Goal: Task Accomplishment & Management: Manage account settings

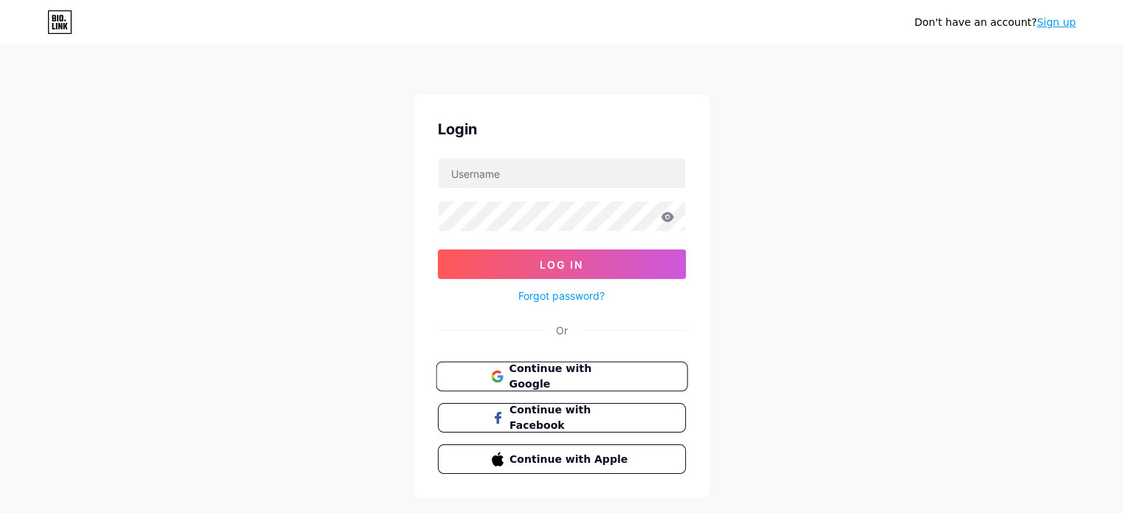
click at [556, 367] on span "Continue with Google" at bounding box center [570, 377] width 123 height 32
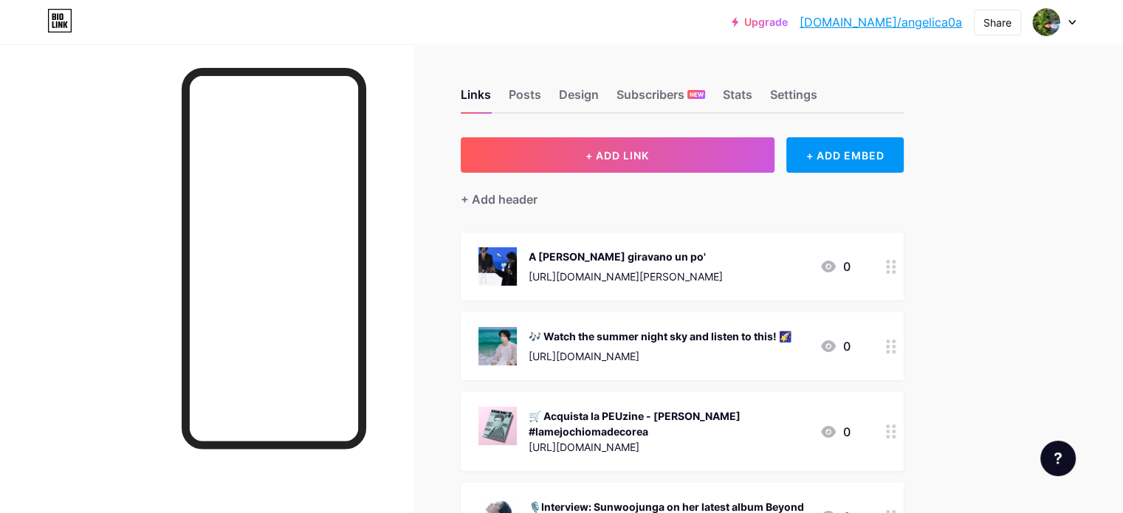
click at [896, 345] on circle at bounding box center [894, 347] width 4 height 4
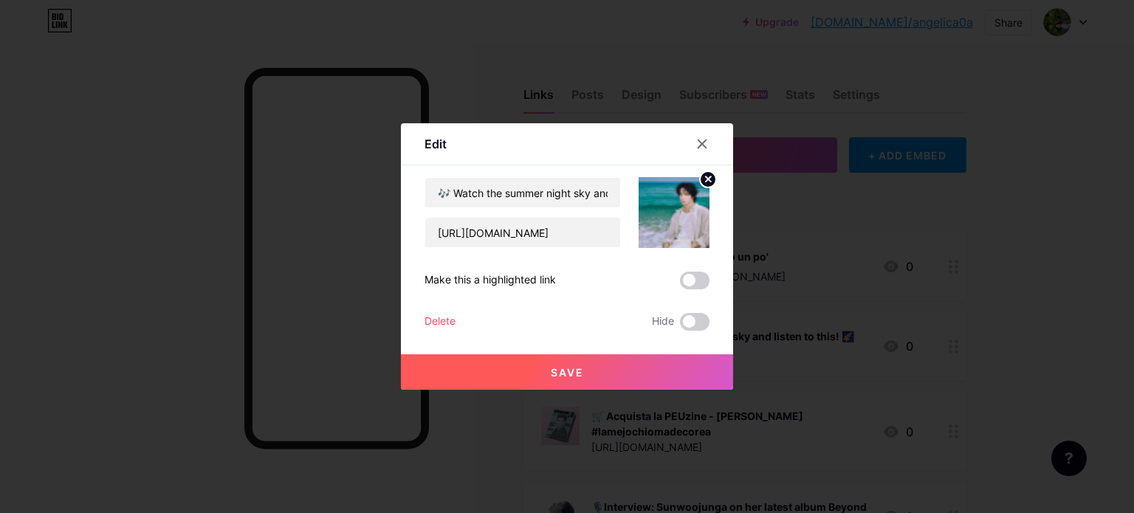
click at [433, 300] on div "🎶 Watch the summer night sky and listen to this! 🌠 https://thekrazemag.com/late…" at bounding box center [567, 254] width 285 height 154
click at [438, 322] on div "Delete" at bounding box center [440, 322] width 31 height 18
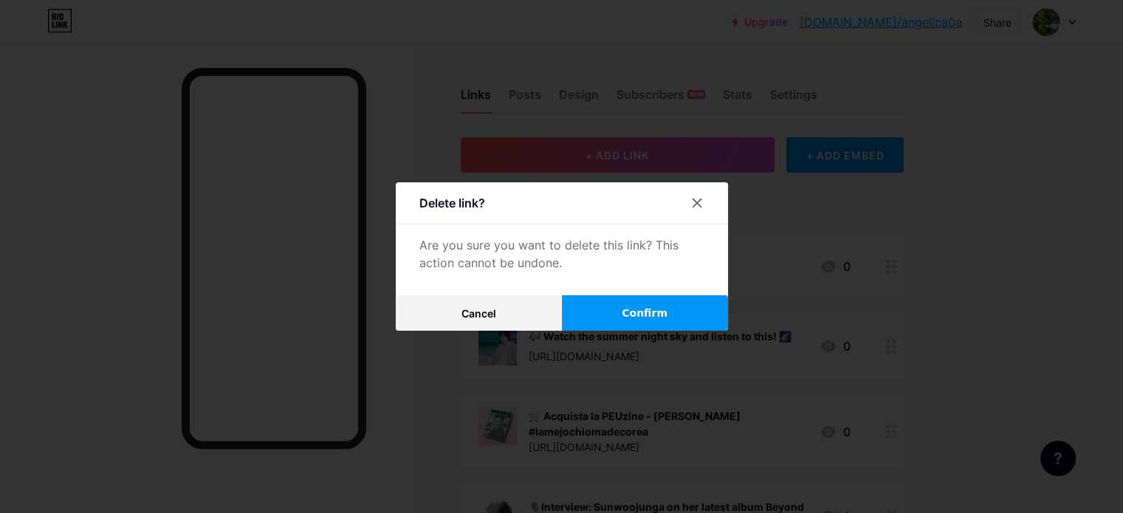
click at [620, 315] on button "Confirm" at bounding box center [645, 312] width 166 height 35
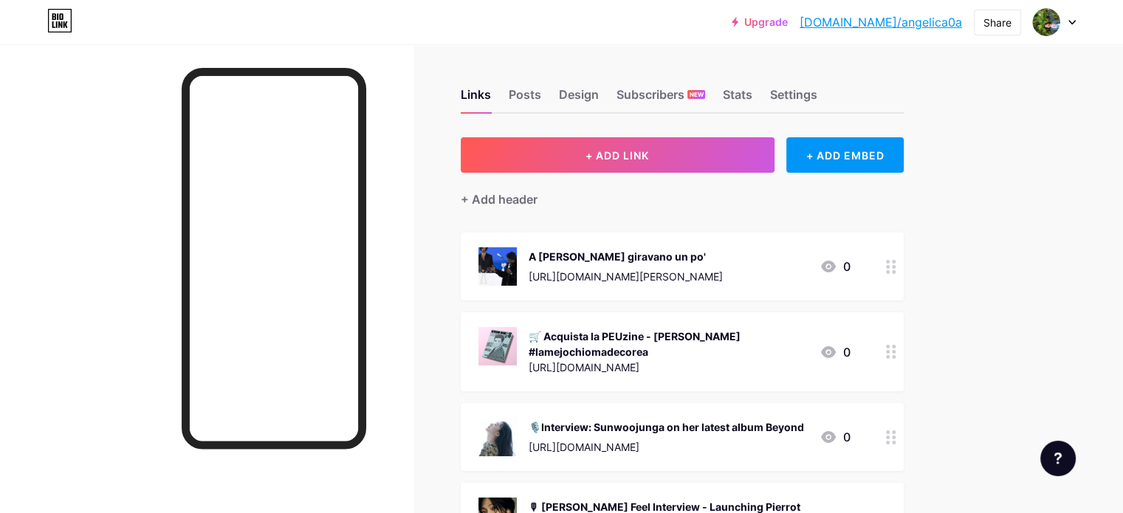
click at [723, 263] on div "A Benjamin Clementine giravano un po' https://www.ocanerarock.com/live/live-rep…" at bounding box center [626, 266] width 194 height 38
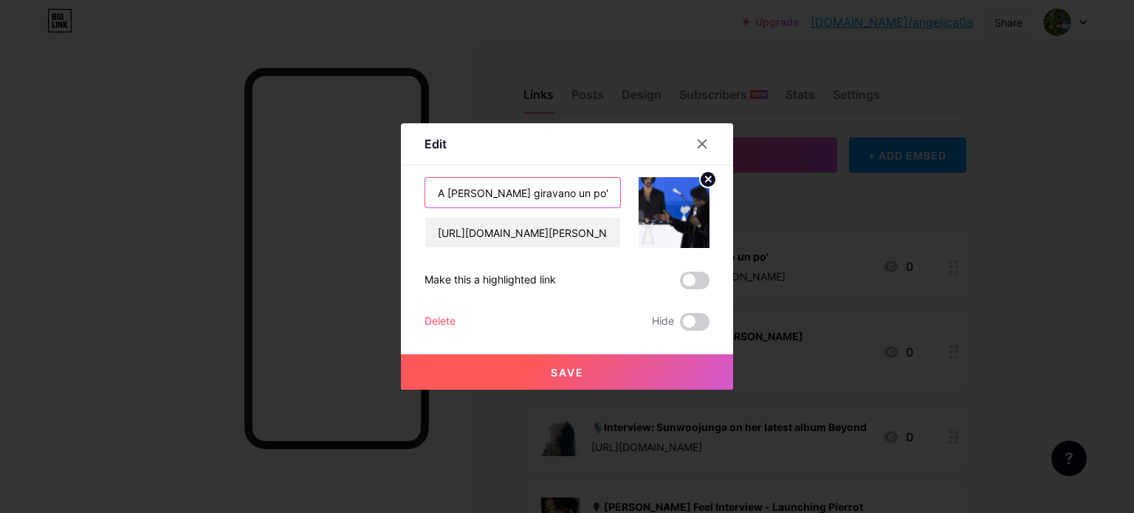
click at [588, 194] on input "A Benjamin Clementine giravano un po'" at bounding box center [522, 193] width 195 height 30
drag, startPoint x: 589, startPoint y: 197, endPoint x: 637, endPoint y: 197, distance: 47.3
click at [637, 197] on div "A Benjamin Clementine giravano un po' https://www.ocanerarock.com/live/live-rep…" at bounding box center [567, 212] width 285 height 71
click at [608, 191] on input "A Benjamin Clementine giravano un po'" at bounding box center [522, 193] width 195 height 30
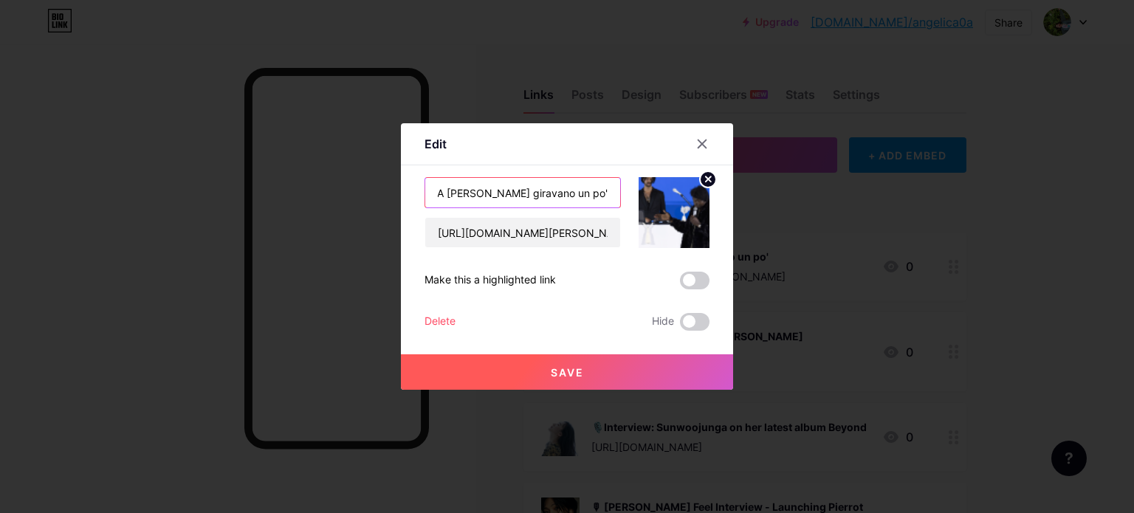
scroll to position [0, 22]
type input "A Benjamin Clementine giravano un po'"
click at [143, 194] on div at bounding box center [567, 256] width 1134 height 513
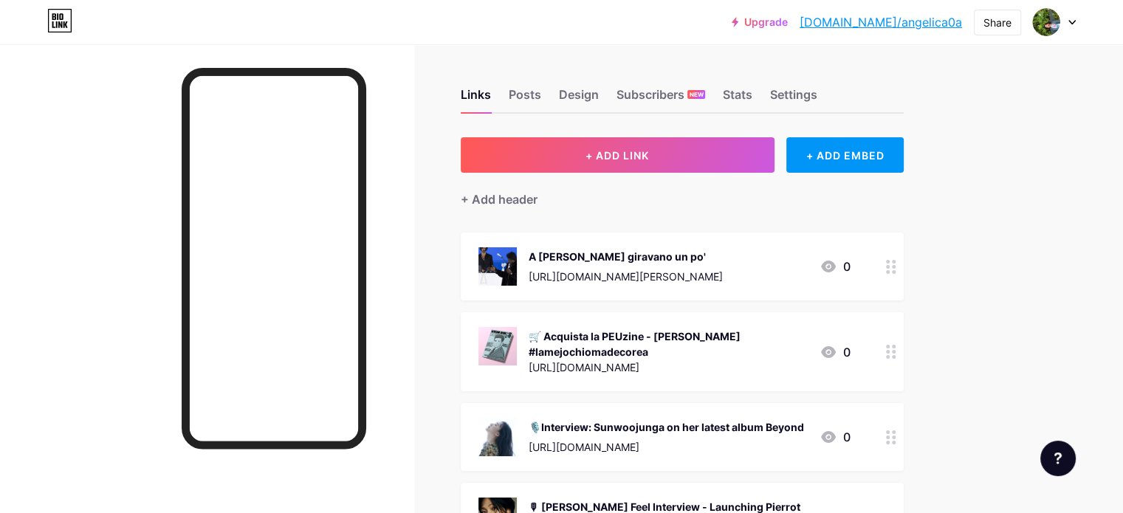
click at [723, 264] on div "A Benjamin Clementine giravano un po' https://www.ocanerarock.com/live/live-rep…" at bounding box center [626, 266] width 194 height 38
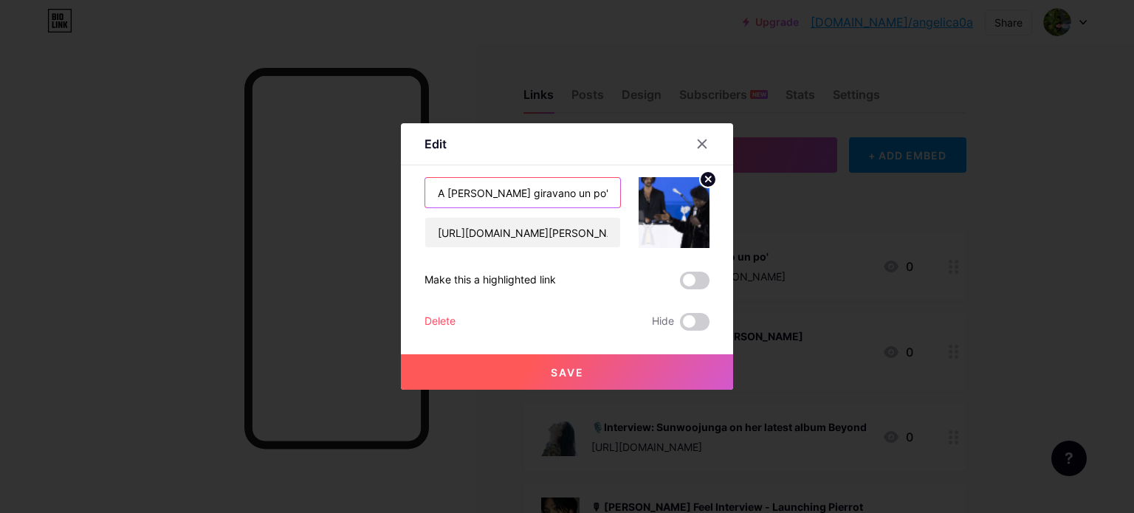
click at [603, 193] on input "A Benjamin Clementine giravano un po'" at bounding box center [522, 193] width 195 height 30
drag, startPoint x: 603, startPoint y: 193, endPoint x: 626, endPoint y: 192, distance: 22.9
click at [626, 192] on div "A Benjamin Clementine giravano un po' https://www.ocanerarock.com/live/live-rep…" at bounding box center [567, 212] width 285 height 71
click at [602, 194] on input "A Benjamin Clementine giravano un po'" at bounding box center [522, 193] width 195 height 30
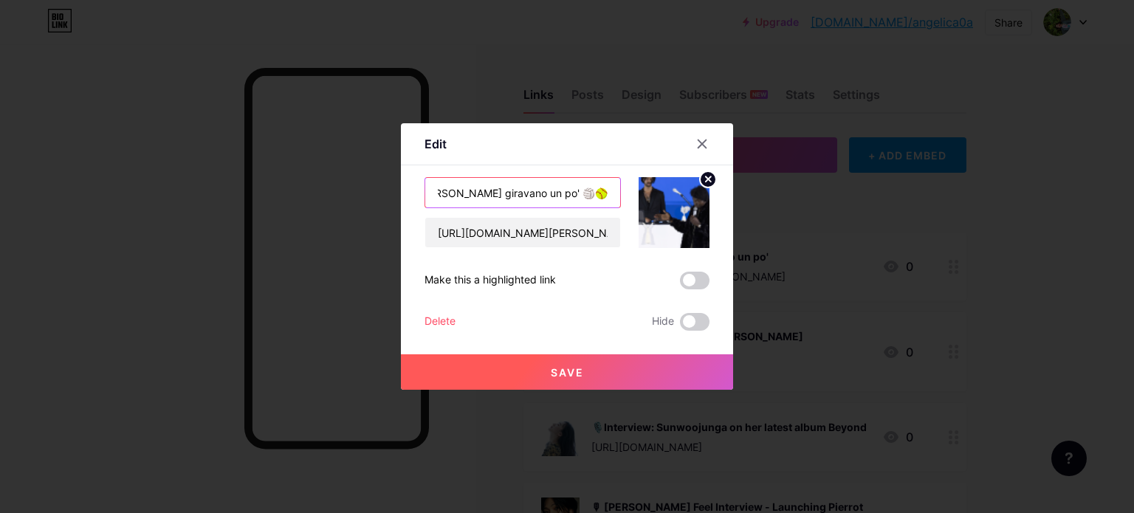
scroll to position [0, 50]
type input "A Benjamin Clementine giravano un po' 🏐🥎"
click at [551, 371] on span "Save" at bounding box center [567, 372] width 33 height 13
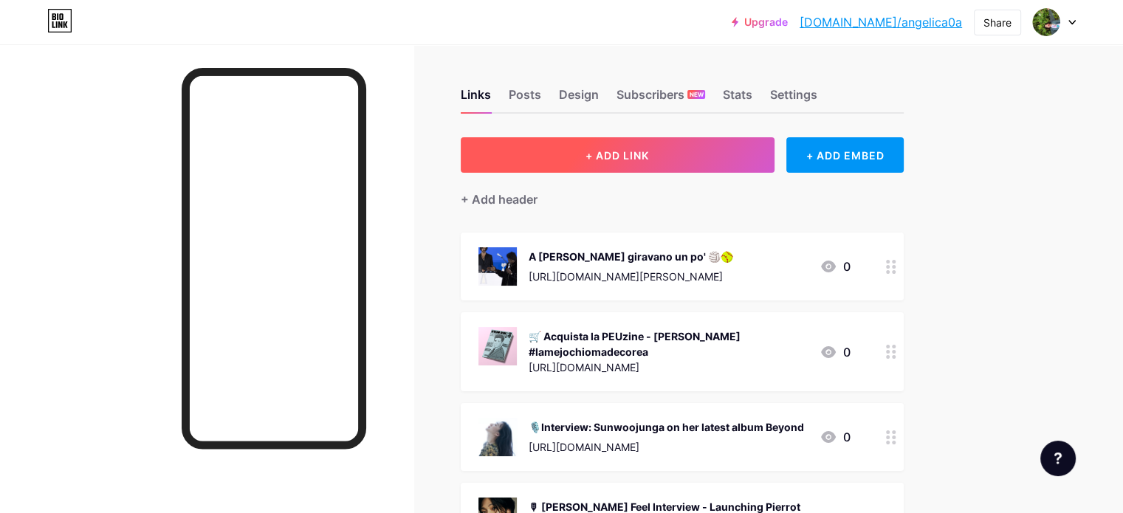
click at [594, 146] on button "+ ADD LINK" at bounding box center [618, 154] width 314 height 35
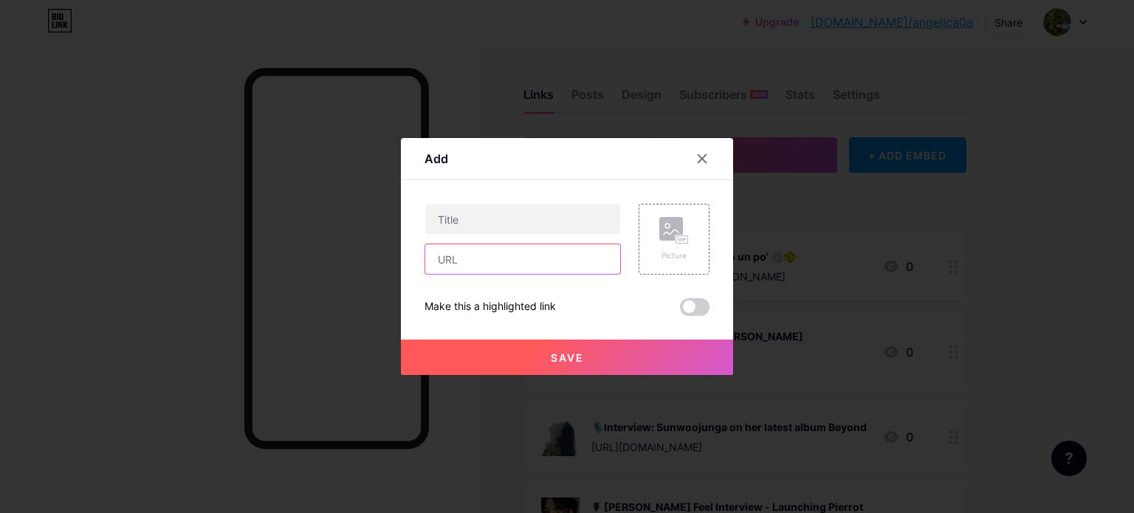
click at [479, 270] on input "text" at bounding box center [522, 259] width 195 height 30
paste input "“chan rahn” Is Sunwoojunga’s Radiant Comeback"
type input "“chan rahn” Is Sunwoojunga’s Radiant Comeback"
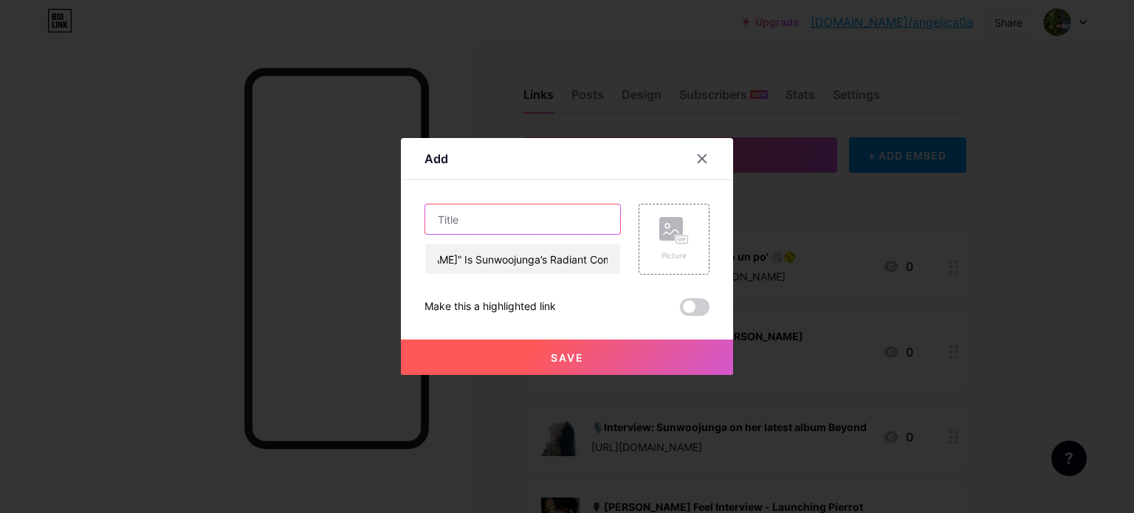
scroll to position [0, 0]
click at [490, 221] on input "text" at bounding box center [522, 220] width 195 height 30
click at [458, 213] on input "text" at bounding box center [522, 220] width 195 height 30
click at [470, 250] on input "“chan rahn” Is Sunwoojunga’s Radiant Comeback" at bounding box center [522, 259] width 195 height 30
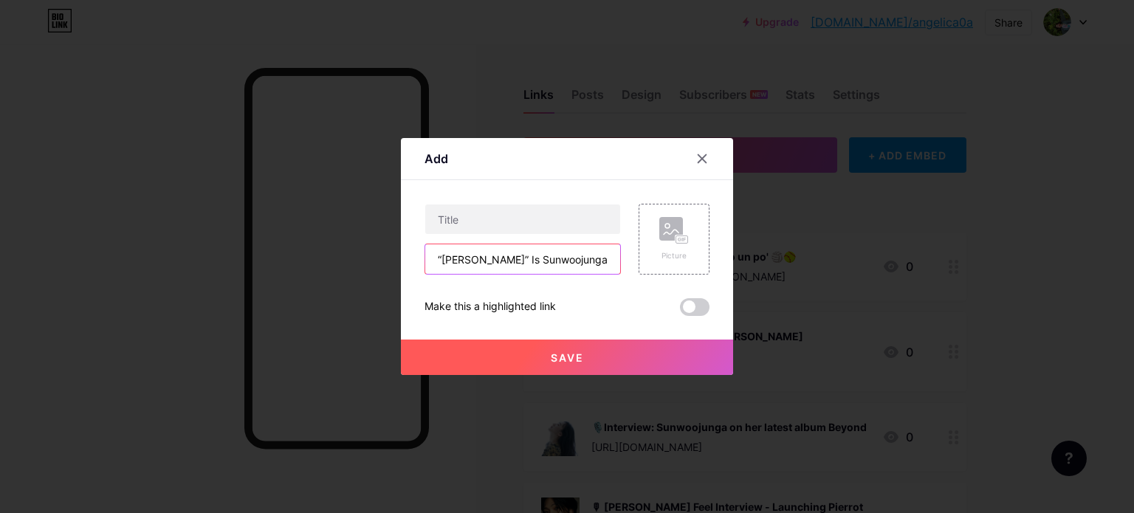
click at [470, 250] on input "“chan rahn” Is Sunwoojunga’s Radiant Comeback" at bounding box center [522, 259] width 195 height 30
click at [470, 213] on input "text" at bounding box center [522, 220] width 195 height 30
paste input "“chan rahn” Is Sunwoojunga’s Radiant Comeback"
type input "“chan rahn” Is Sunwoojunga’s Radiant Comeback"
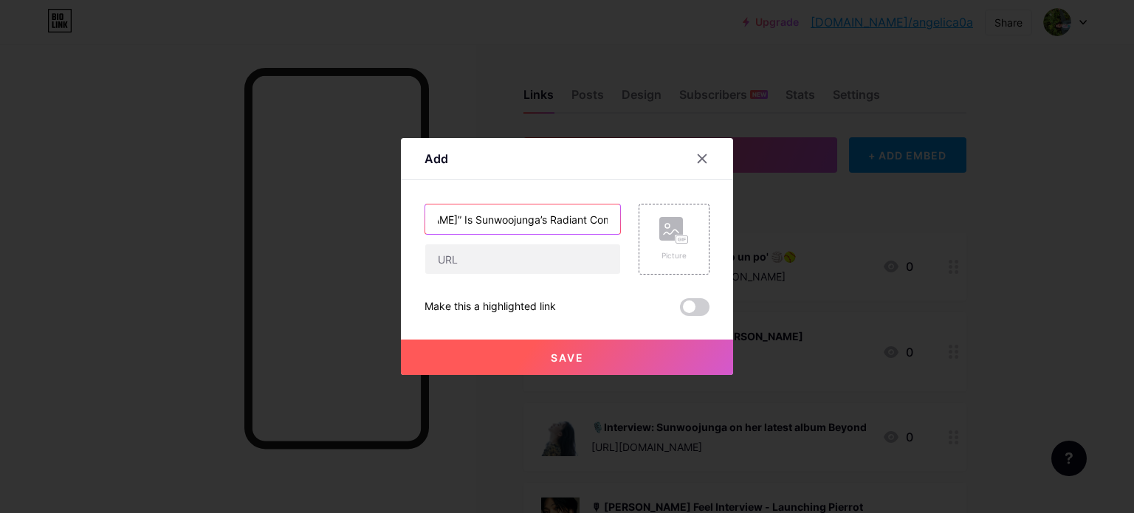
scroll to position [0, 0]
click at [496, 260] on input "text" at bounding box center [522, 259] width 195 height 30
paste input "https://thekrazemag.com/latest-updates/2025/8/5/chan-rahn-is-sunwoojungas-radia…"
type input "https://thekrazemag.com/latest-updates/2025/8/5/chan-rahn-is-sunwoojungas-radia…"
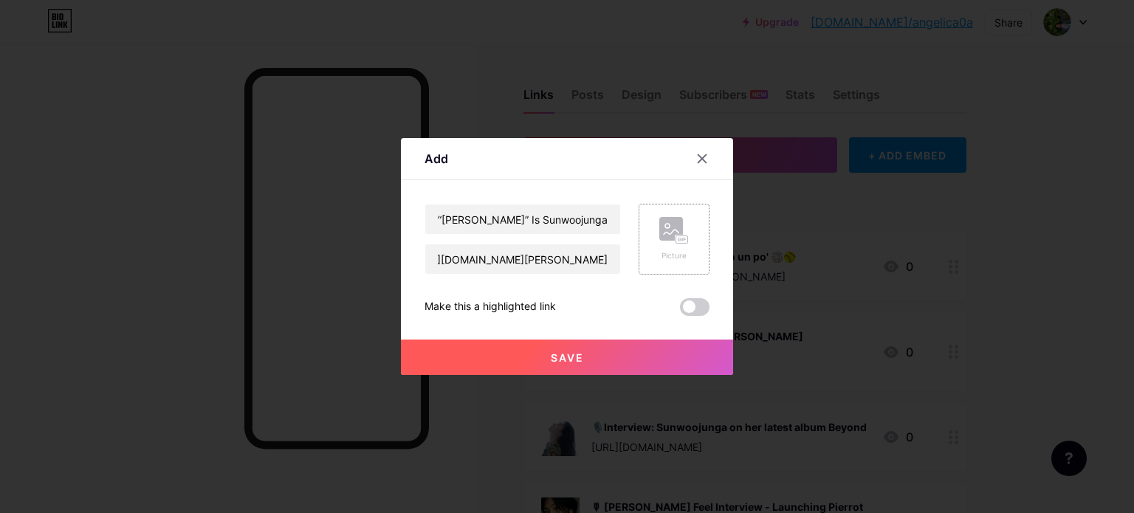
click at [669, 243] on icon at bounding box center [674, 230] width 30 height 27
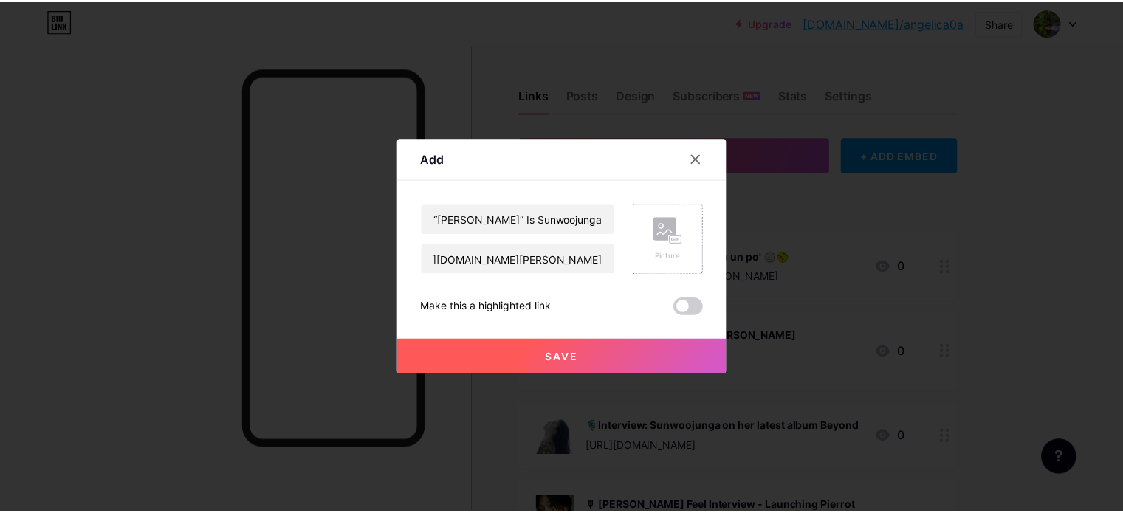
scroll to position [0, 0]
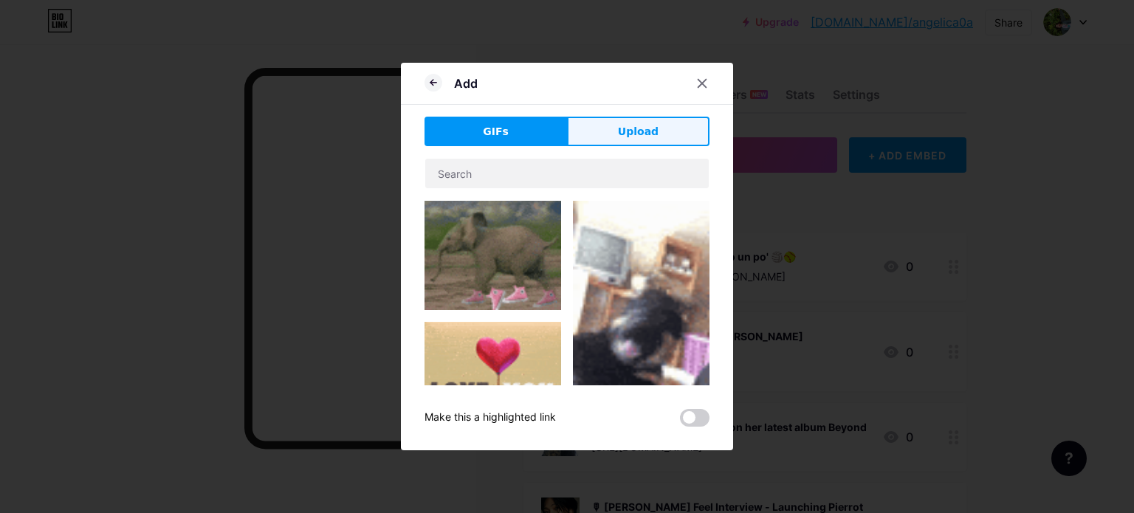
click at [621, 120] on button "Upload" at bounding box center [638, 132] width 143 height 30
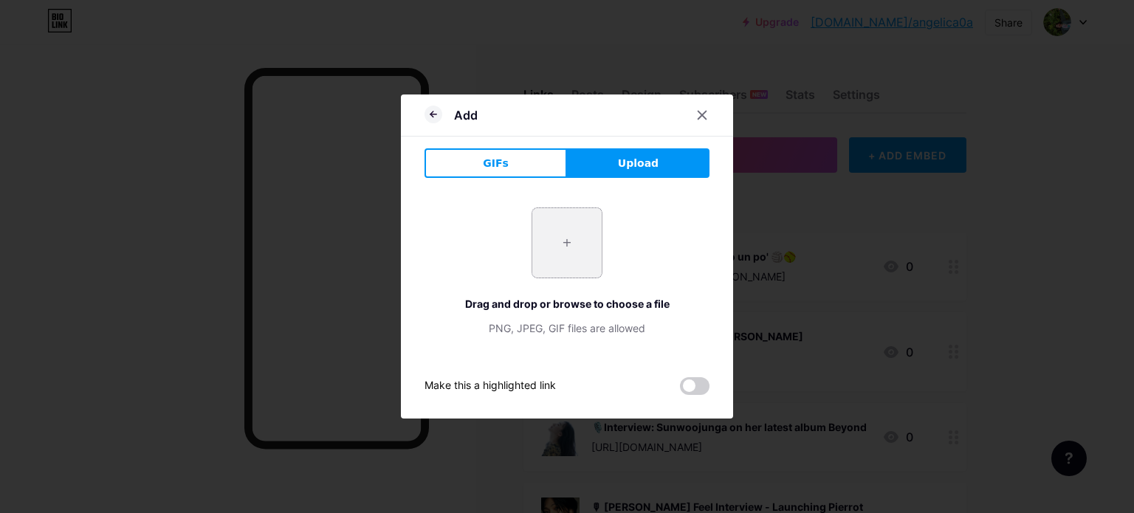
click at [552, 239] on input "file" at bounding box center [566, 242] width 69 height 69
type input "C:\fakepath\SnapInsta.to_516294894_18304399222245797_3259192105167959347_n.jpg"
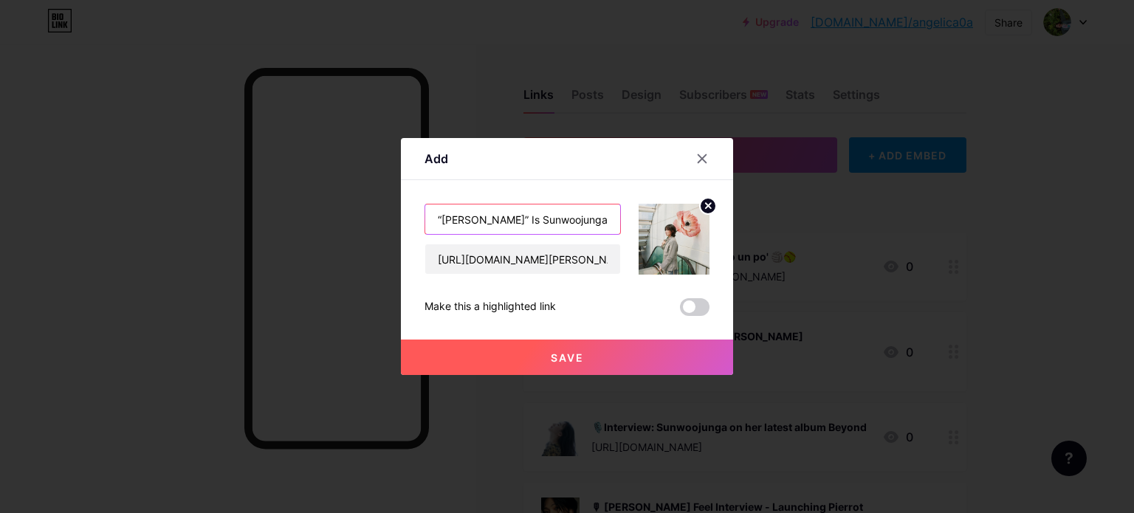
drag, startPoint x: 503, startPoint y: 220, endPoint x: 572, endPoint y: 222, distance: 68.7
click at [572, 222] on input "“chan rahn” Is Sunwoojunga’s Radiant Comeback" at bounding box center [522, 220] width 195 height 30
type input "“chan rahn” Is A Radiant Comeback"
click at [563, 357] on span "Save" at bounding box center [567, 358] width 33 height 13
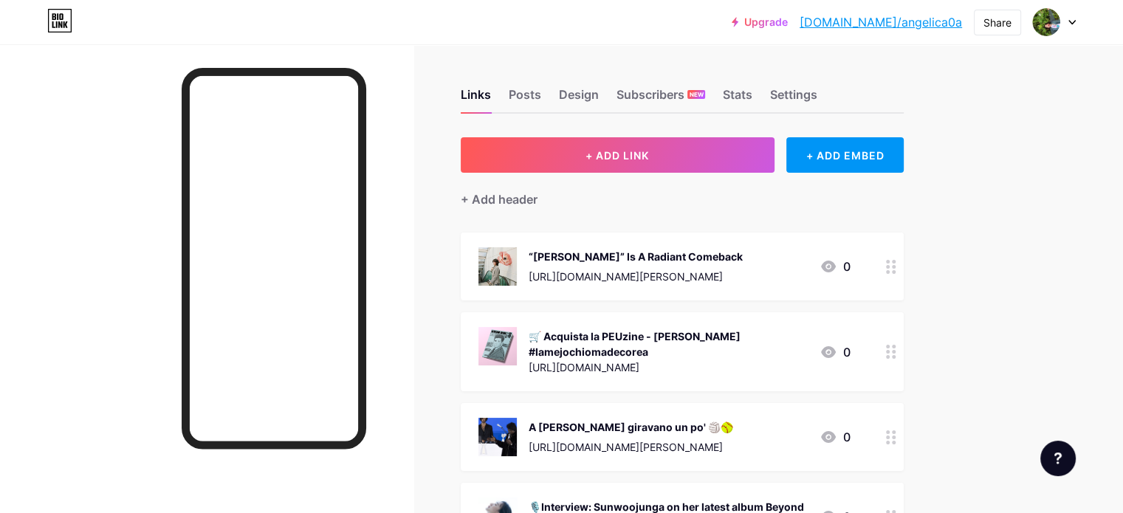
click at [890, 357] on circle at bounding box center [888, 357] width 4 height 4
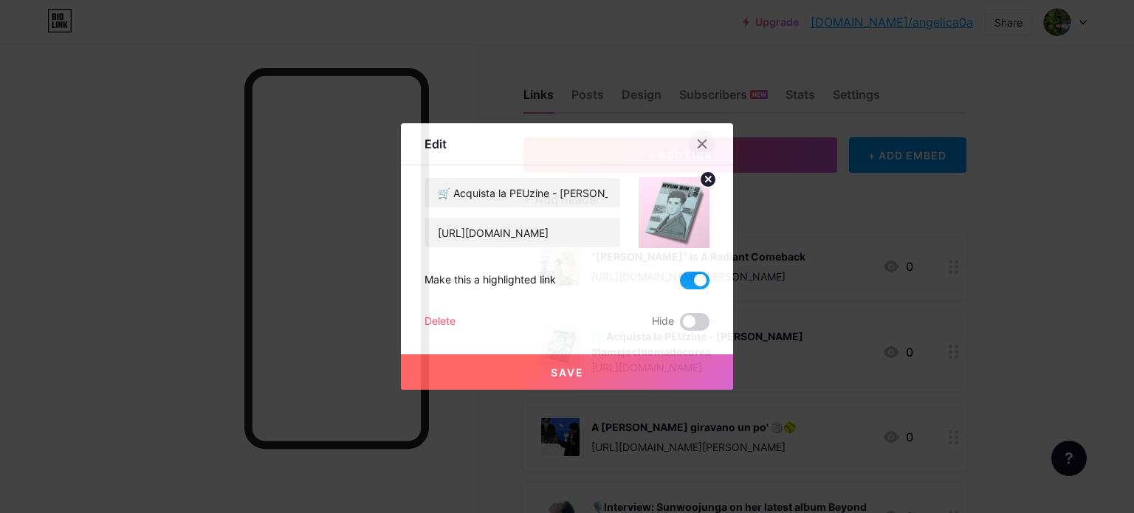
click at [696, 144] on icon at bounding box center [702, 144] width 12 height 12
